Goal: Browse casually

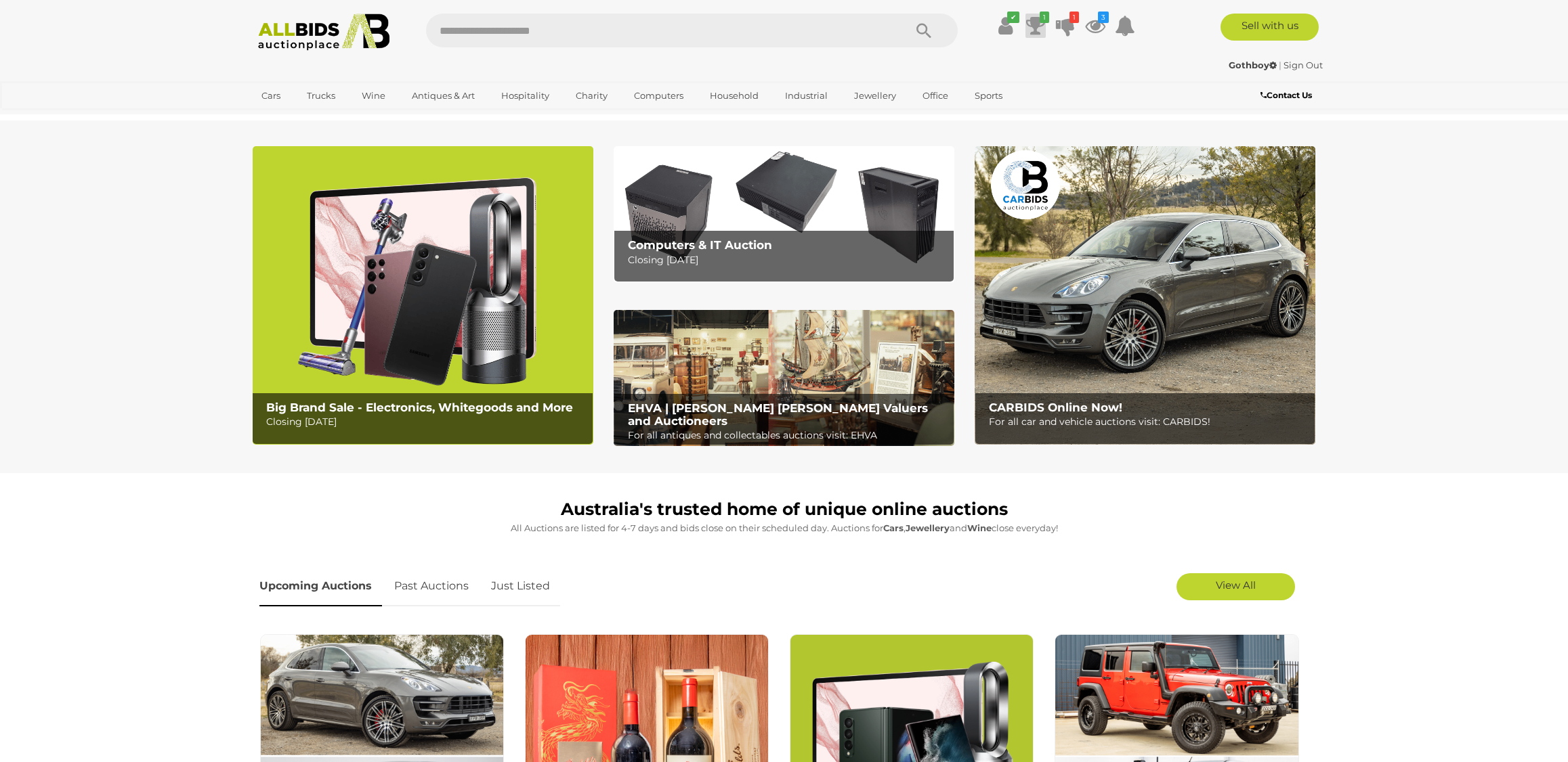
click at [1039, 21] on icon at bounding box center [1035, 25] width 19 height 24
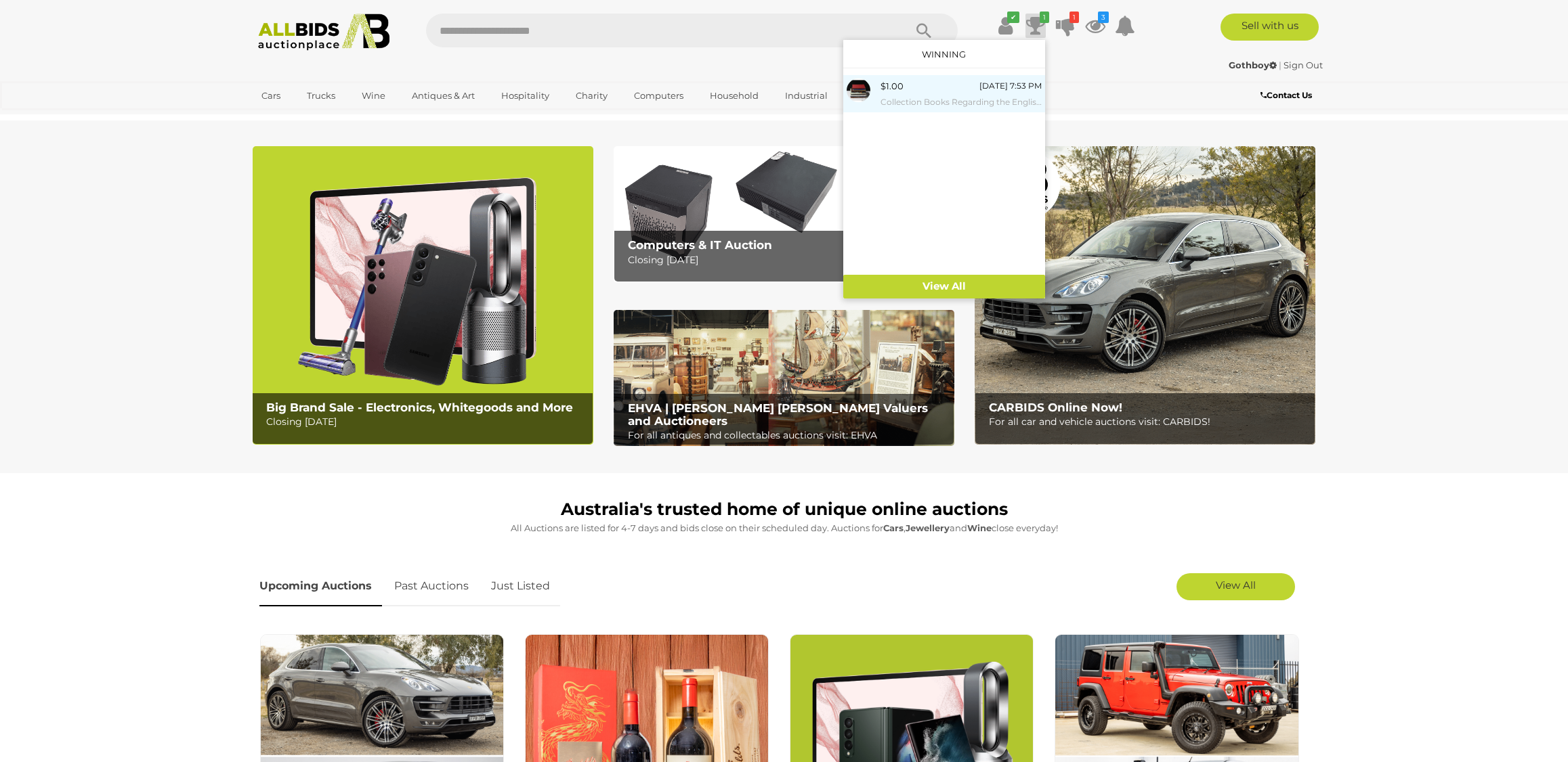
click at [968, 94] on div "$1.00 Friday 7:53 PM Collection Books Regarding the English Royal Family" at bounding box center [961, 93] width 161 height 31
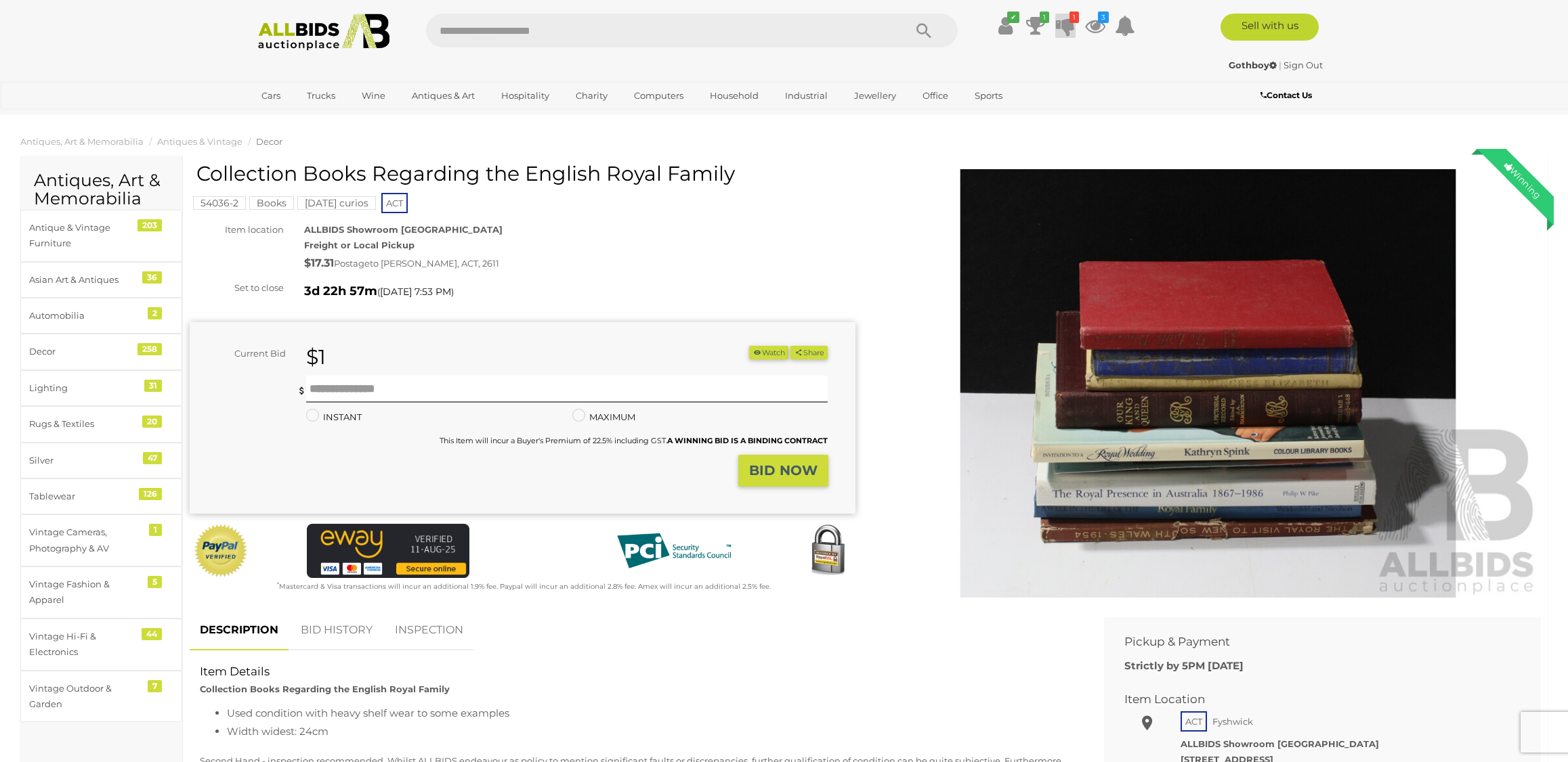
click at [1072, 23] on icon at bounding box center [1065, 25] width 19 height 24
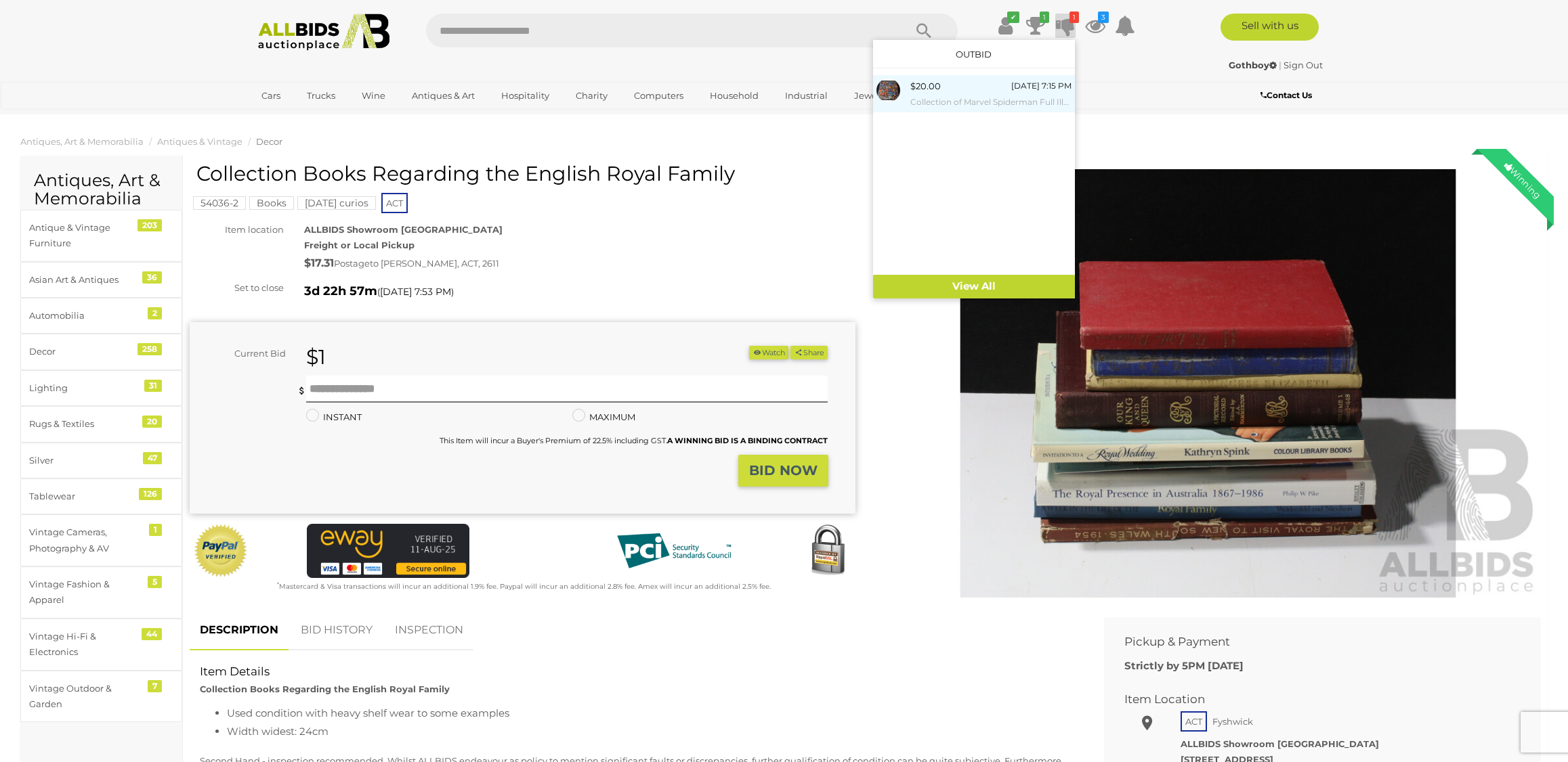
click at [931, 101] on small "Collection of Marvel Spiderman Full Illustrated Trading Cards" at bounding box center [990, 102] width 161 height 15
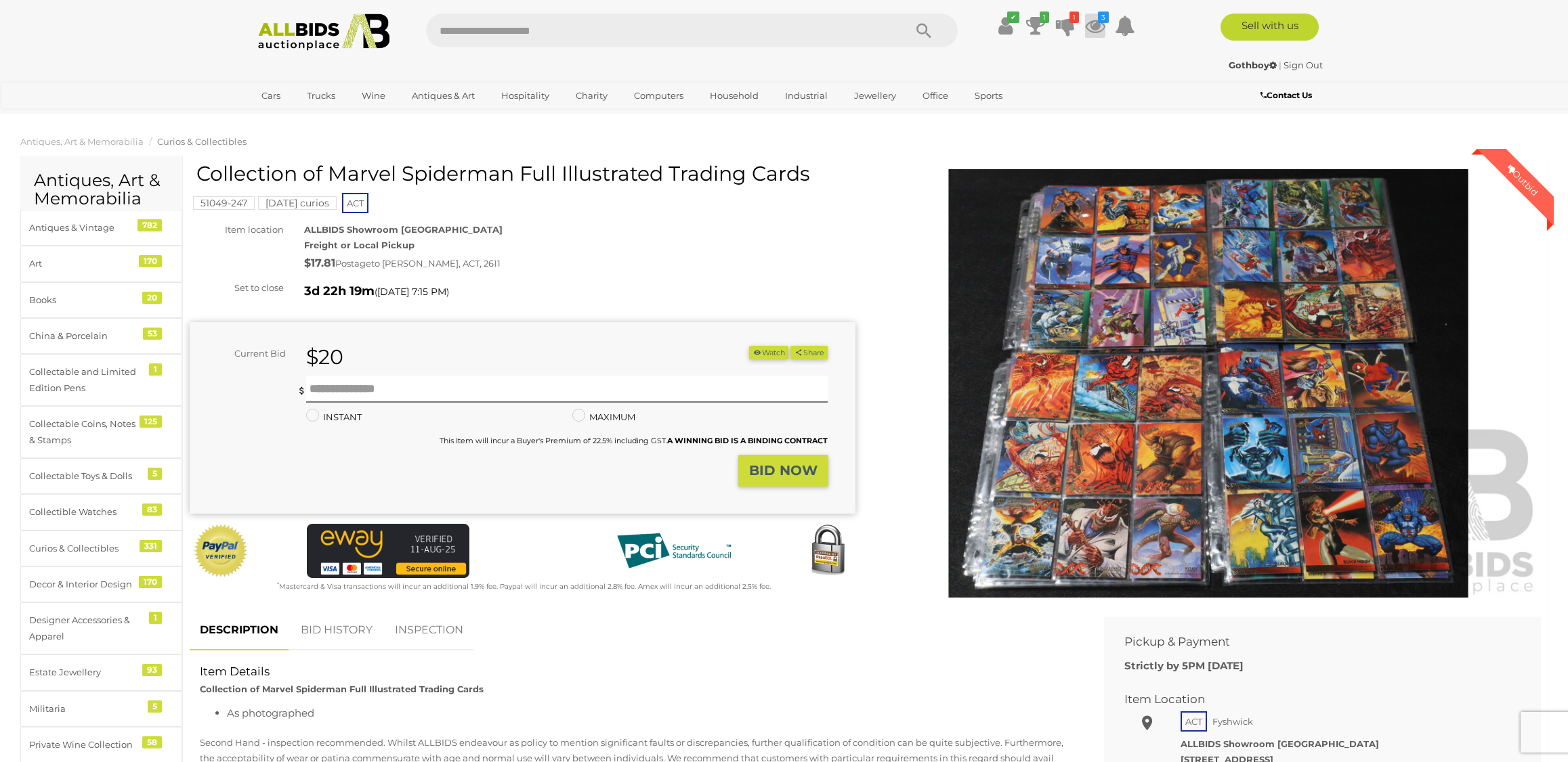
click at [1101, 24] on icon at bounding box center [1095, 25] width 20 height 24
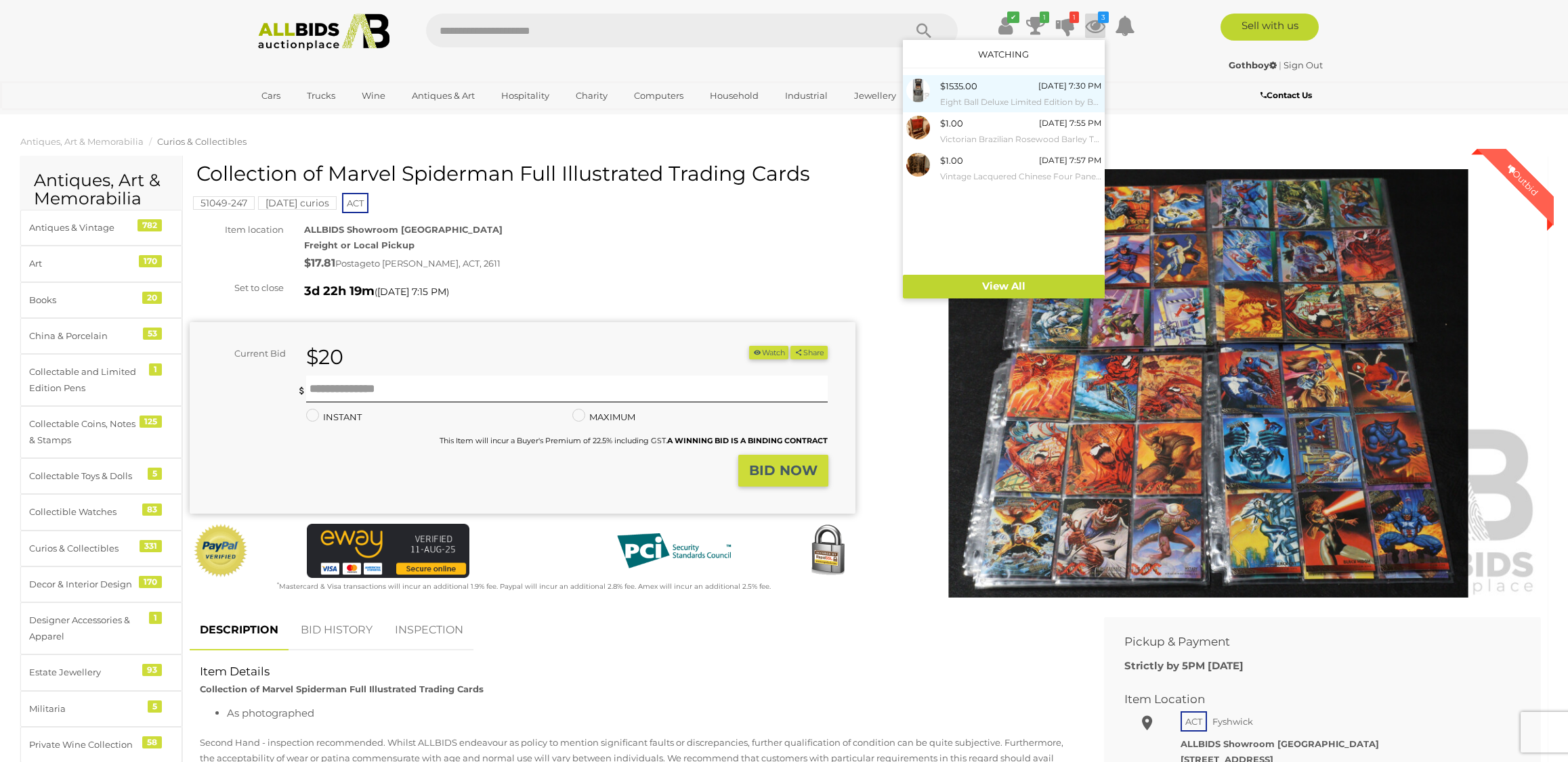
click at [965, 88] on span "$1535.00" at bounding box center [958, 86] width 38 height 11
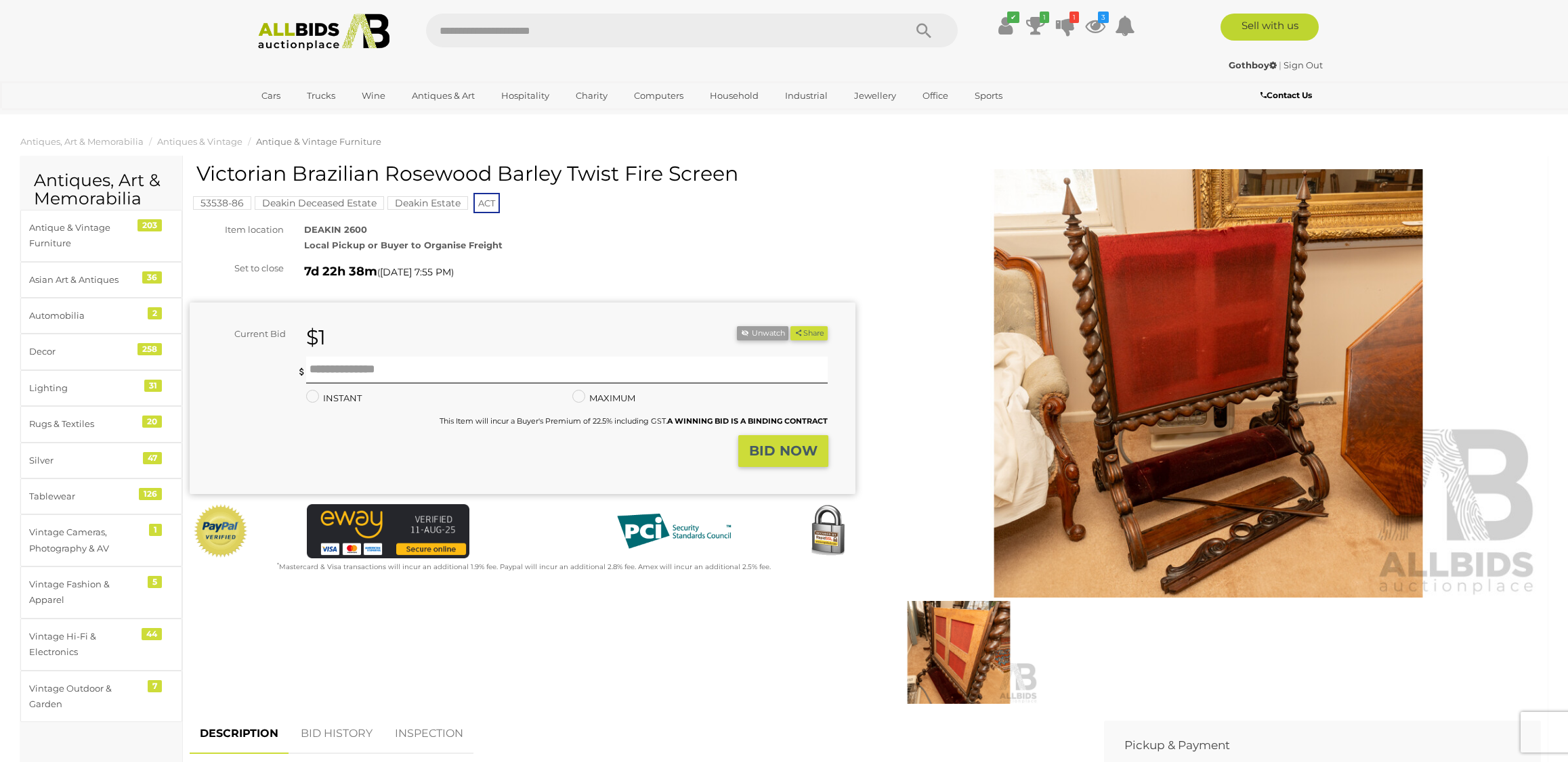
click at [299, 43] on img at bounding box center [324, 32] width 147 height 38
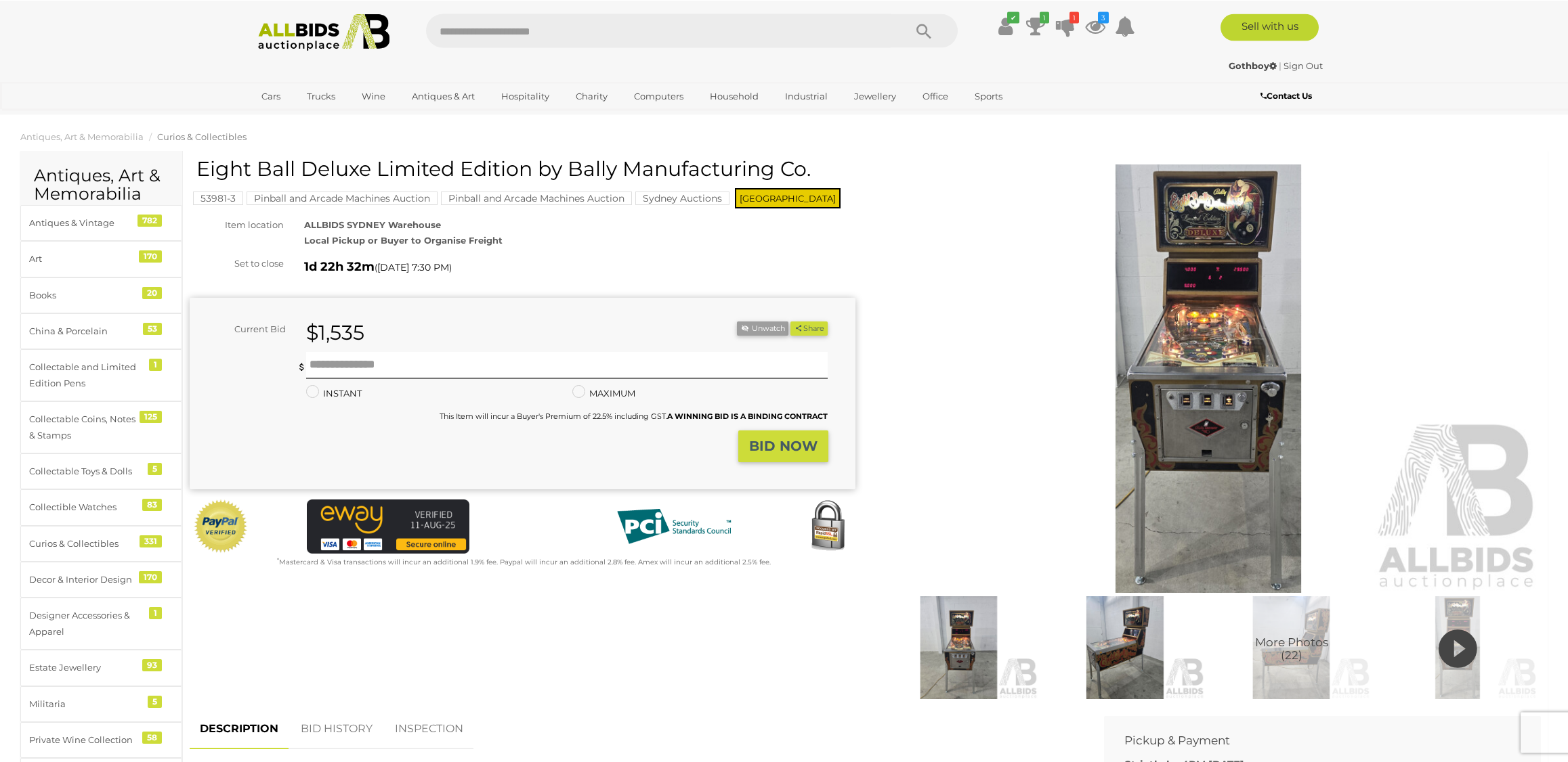
scroll to position [7, 0]
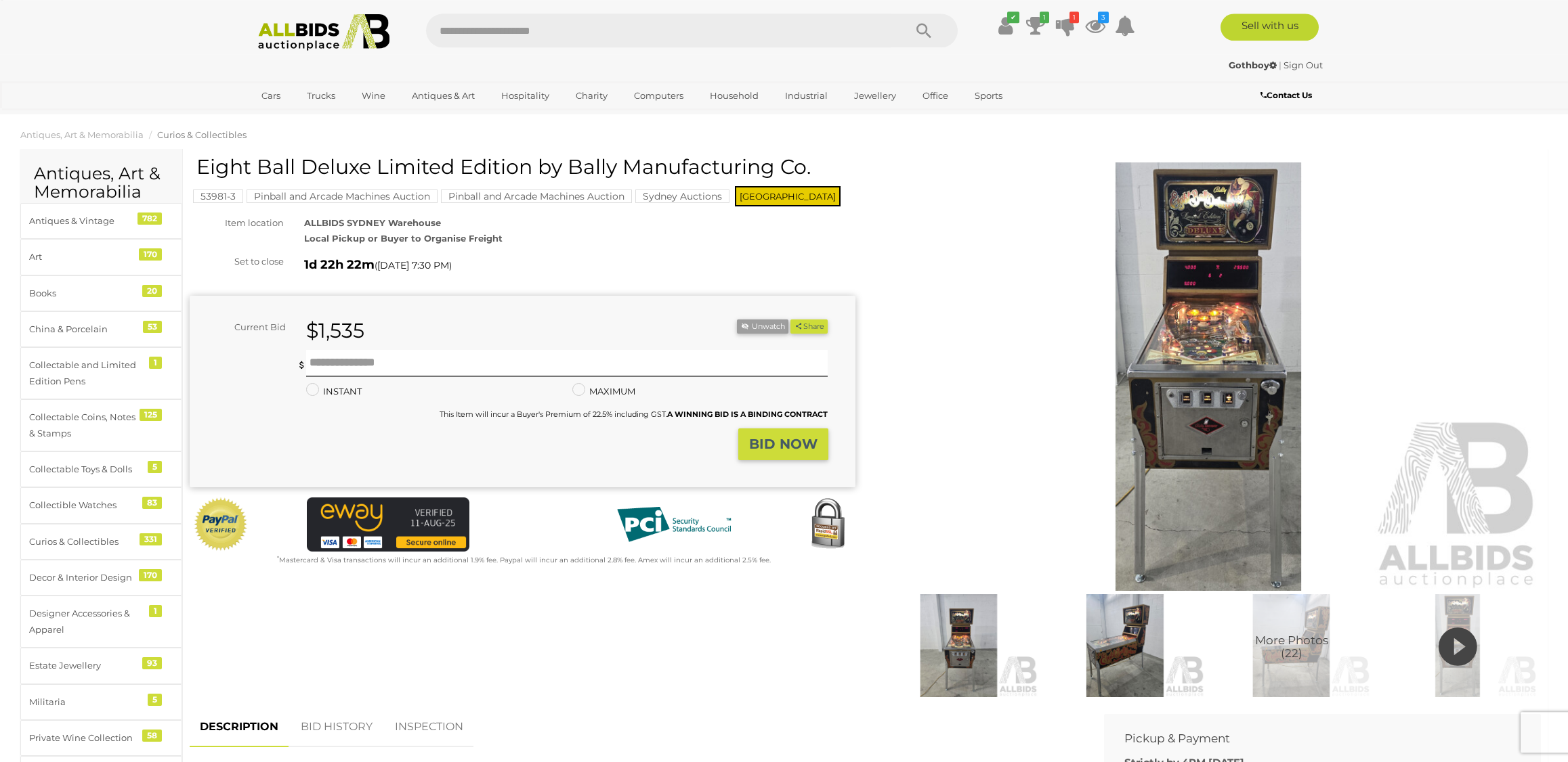
drag, startPoint x: 197, startPoint y: 167, endPoint x: 531, endPoint y: 166, distance: 334.0
click at [531, 166] on h1 "Eight Ball Deluxe Limited Edition by Bally Manufacturing Co." at bounding box center [524, 167] width 655 height 23
copy h1 "Eight Ball Deluxe Limited Edition"
click at [529, 143] on ol "Antiques, Art & Memorabilia Curios & Collectibles" at bounding box center [784, 135] width 1568 height 23
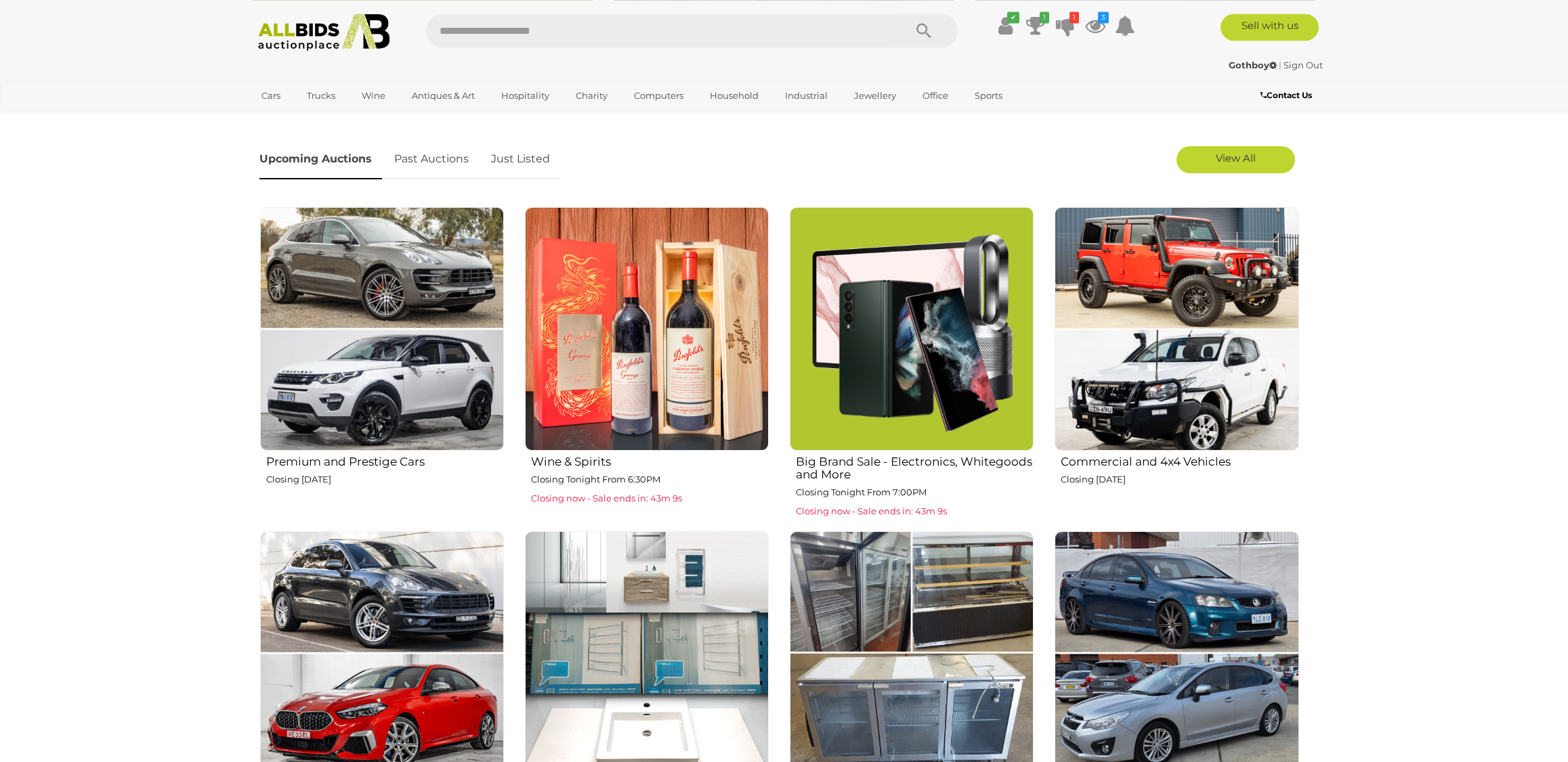
scroll to position [426, 0]
